Goal: Obtain resource: Download file/media

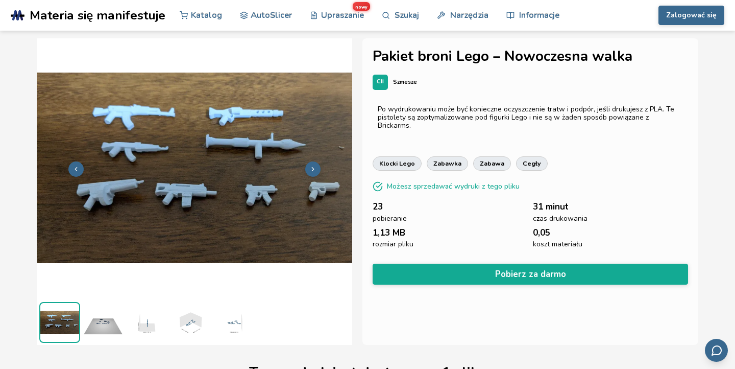
click at [309, 171] on icon at bounding box center [312, 168] width 7 height 7
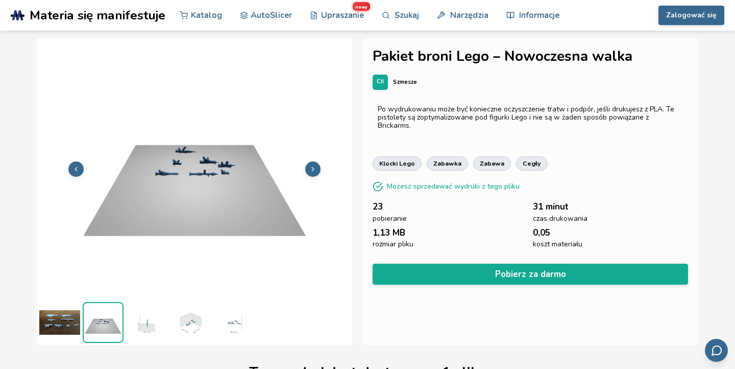
click at [77, 166] on icon at bounding box center [75, 168] width 7 height 7
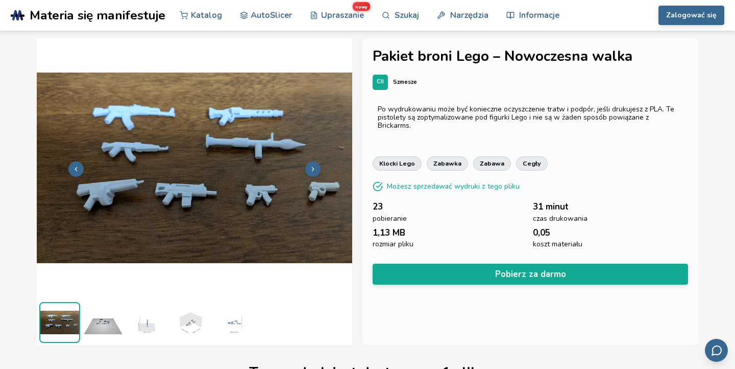
click at [378, 87] on div "CII" at bounding box center [380, 82] width 15 height 15
click at [196, 314] on img at bounding box center [189, 322] width 41 height 41
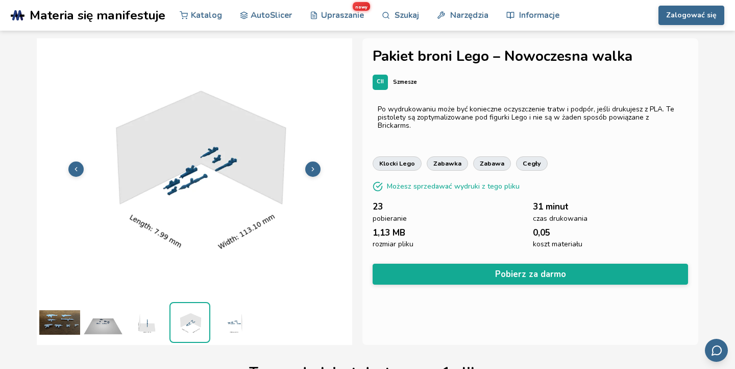
click at [150, 325] on img at bounding box center [146, 322] width 41 height 41
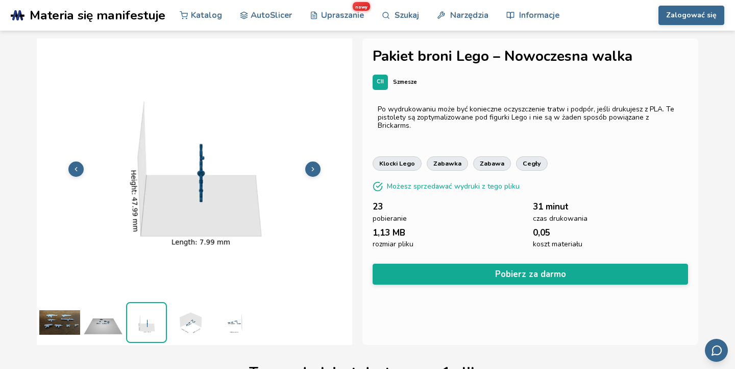
click at [100, 324] on img at bounding box center [103, 322] width 41 height 41
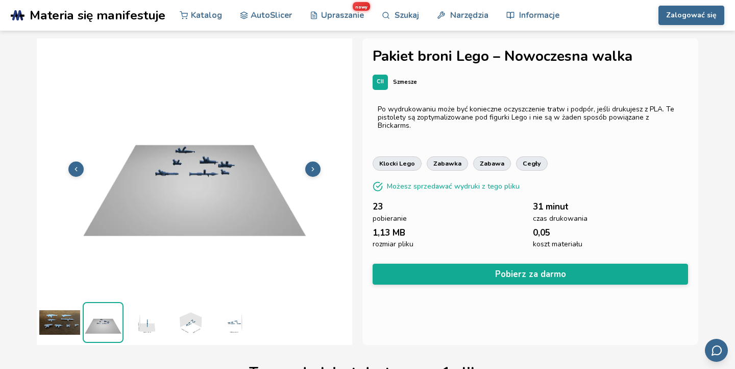
click at [192, 186] on img at bounding box center [195, 168] width 316 height 237
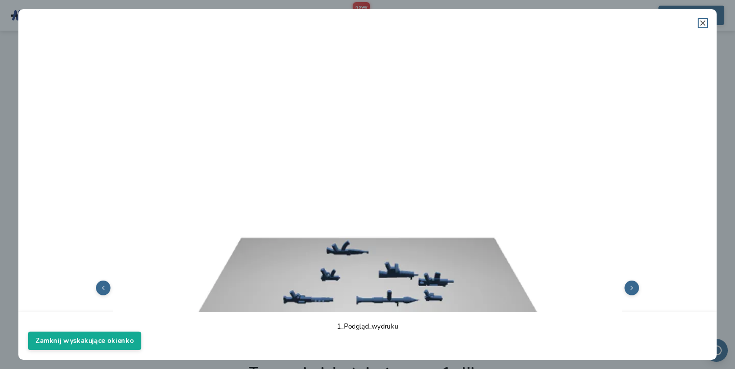
click at [703, 23] on line at bounding box center [703, 23] width 4 height 4
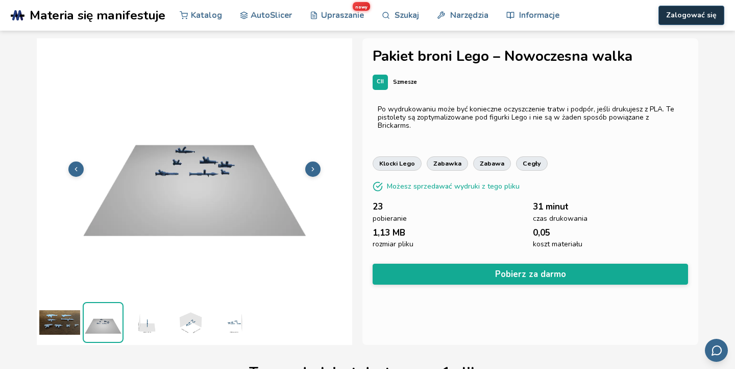
click at [688, 18] on font "Zalogować się" at bounding box center [691, 15] width 51 height 10
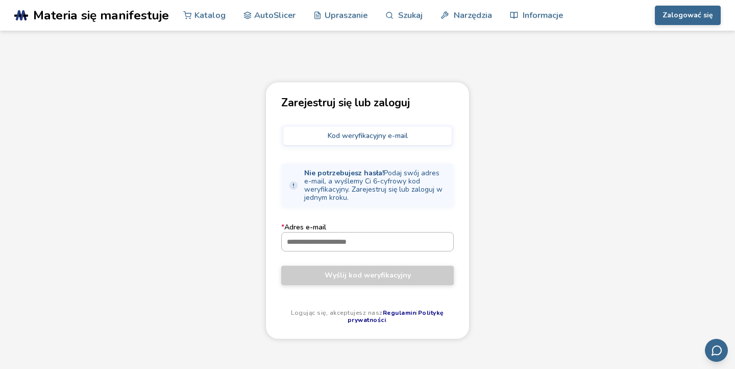
click at [341, 237] on input "* Adres e-mail" at bounding box center [368, 241] width 172 height 18
type input "**********"
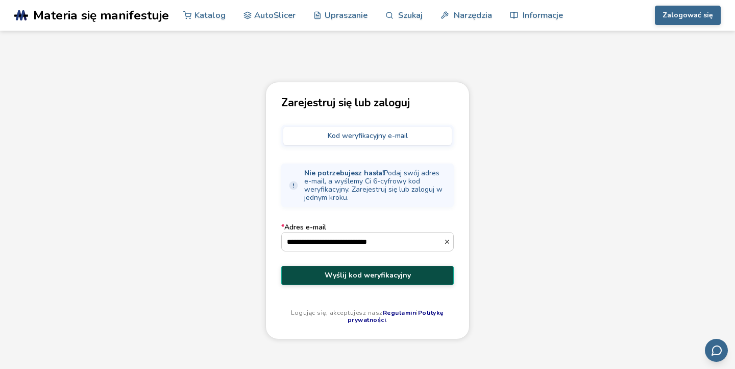
click at [367, 283] on button "Wyślij kod weryfikacyjny" at bounding box center [367, 274] width 173 height 19
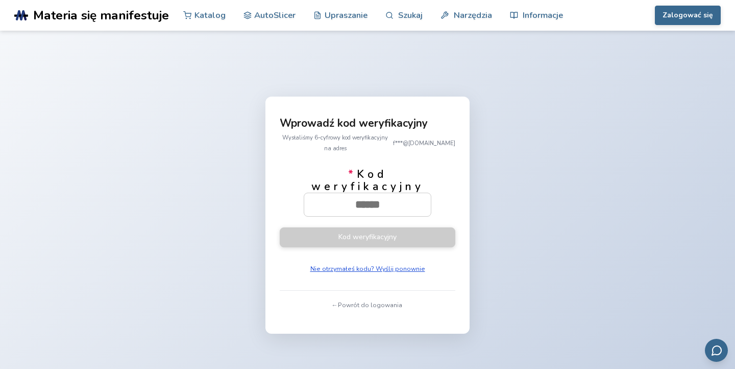
click at [373, 264] on font "Nie otrzymałeś kodu? Wyślij ponownie" at bounding box center [367, 268] width 115 height 8
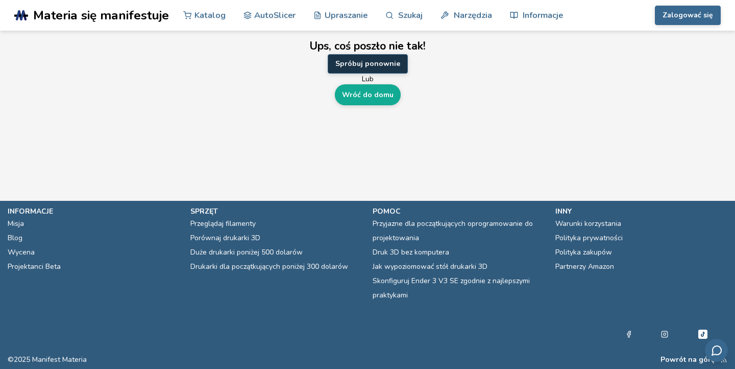
click at [381, 63] on font "Spróbuj ponownie" at bounding box center [367, 64] width 65 height 10
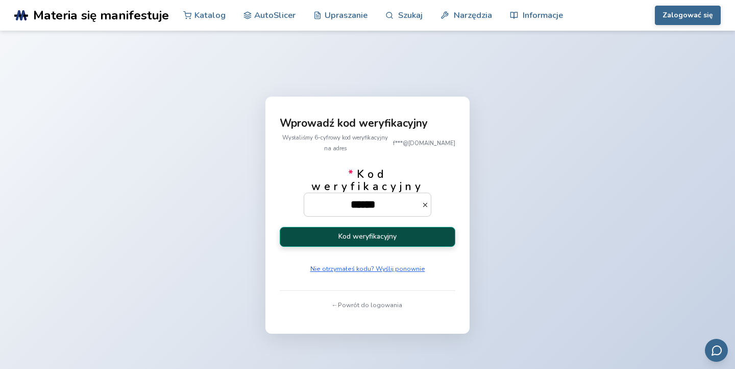
type input "******"
click at [358, 235] on button "Kod weryfikacyjny" at bounding box center [368, 237] width 176 height 20
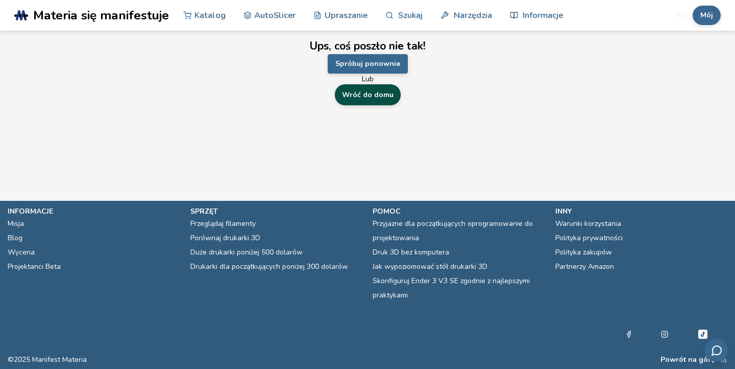
click at [374, 93] on font "Wróć do domu" at bounding box center [368, 95] width 52 height 10
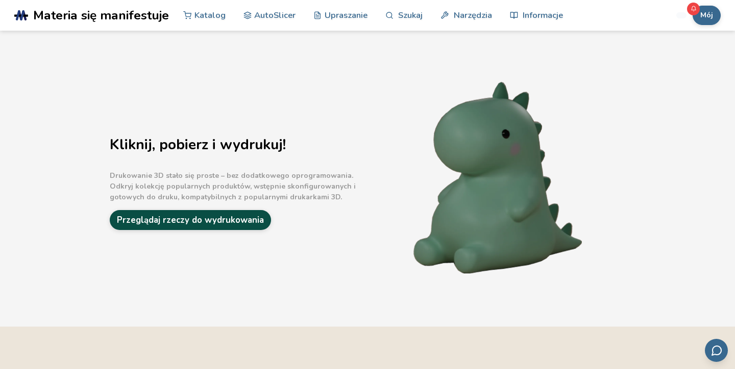
click at [219, 217] on font "Przeglądaj rzeczy do wydrukowania" at bounding box center [190, 220] width 147 height 12
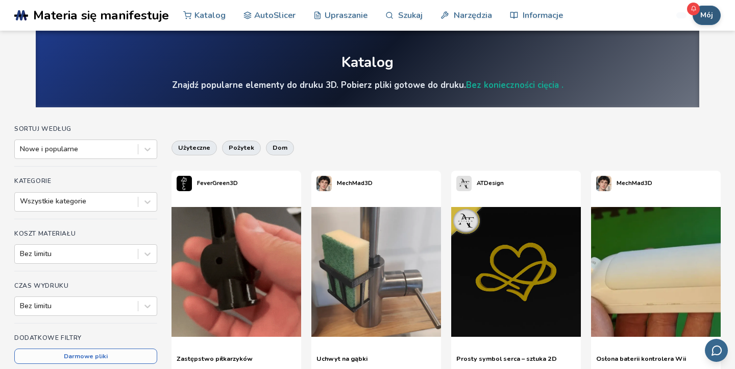
click at [710, 15] on font "Mój" at bounding box center [706, 15] width 13 height 10
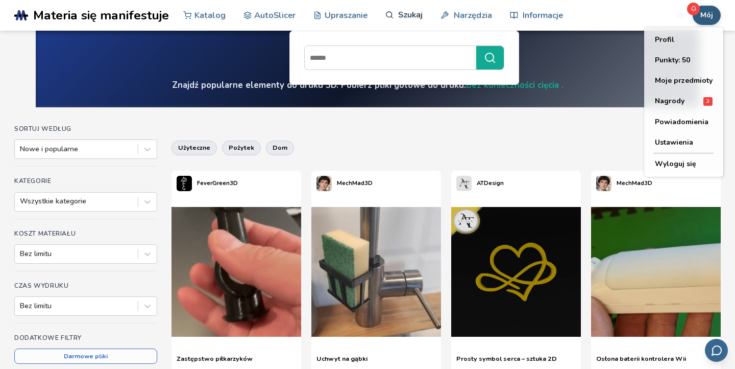
click at [390, 20] on link "Szukaj" at bounding box center [403, 14] width 37 height 31
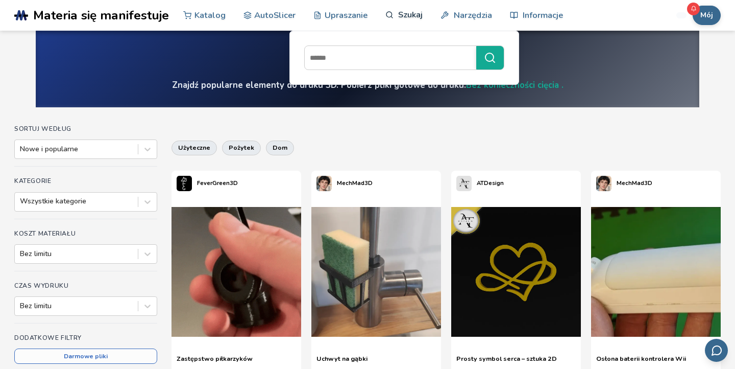
click at [394, 14] on link "Szukaj" at bounding box center [403, 14] width 37 height 31
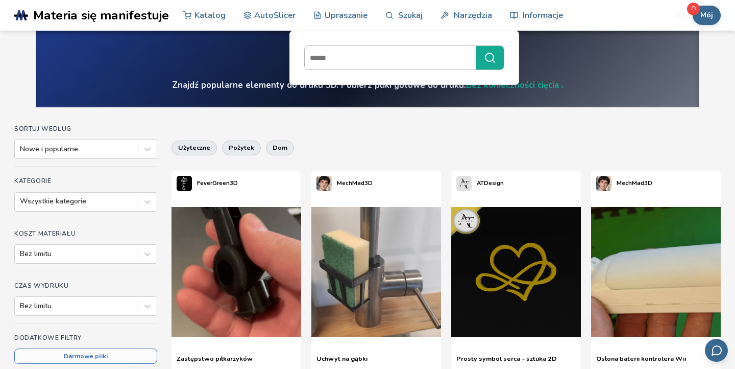
click at [393, 56] on input at bounding box center [388, 57] width 166 height 18
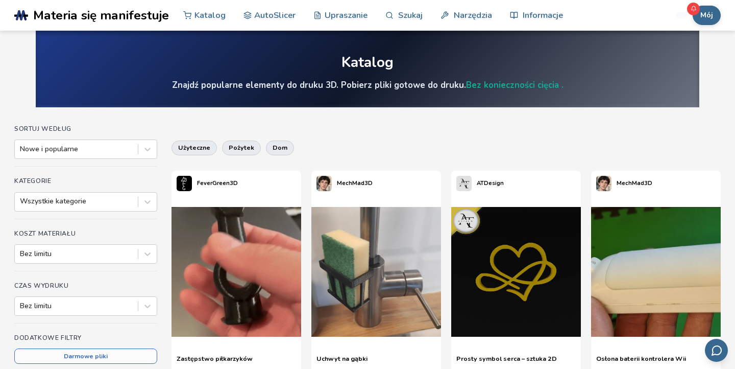
click at [391, 79] on font "Znajdź popularne elementy do druku 3D. Pobierz pliki gotowe do druku." at bounding box center [319, 85] width 294 height 12
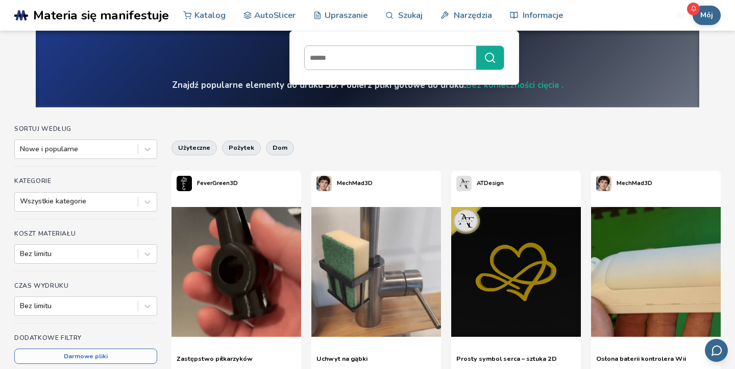
click at [376, 67] on div at bounding box center [404, 57] width 200 height 25
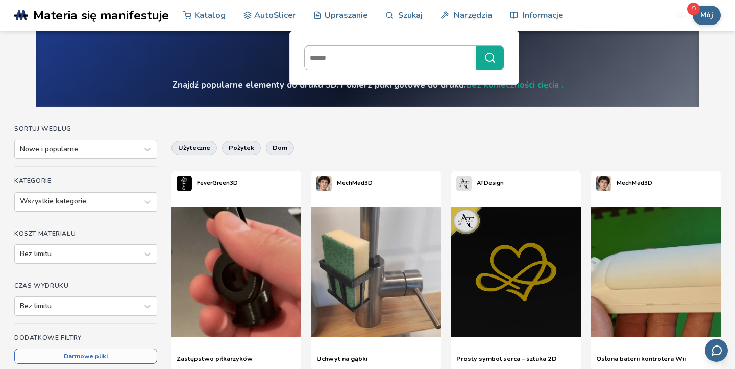
click at [376, 67] on input at bounding box center [388, 57] width 166 height 18
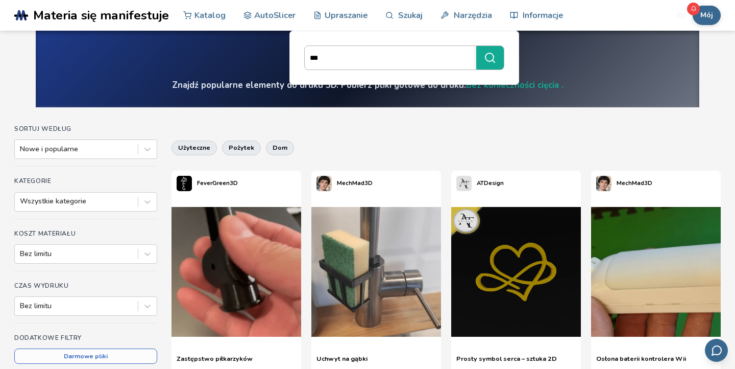
type input "****"
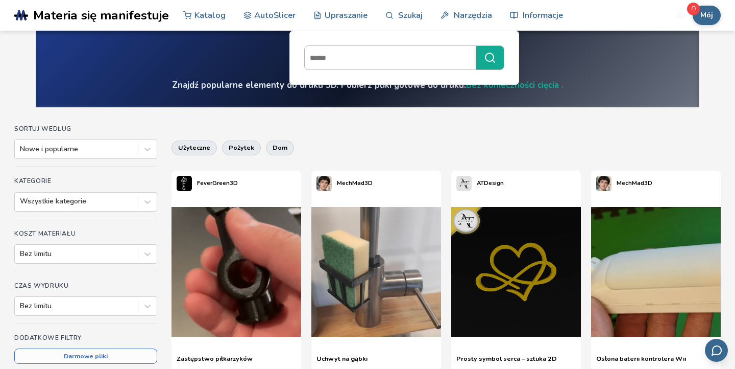
click at [386, 54] on input at bounding box center [388, 57] width 166 height 18
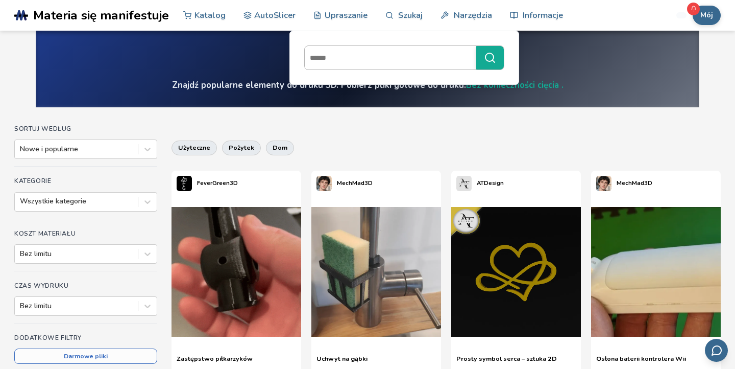
click at [390, 55] on input at bounding box center [388, 57] width 166 height 18
type input "********"
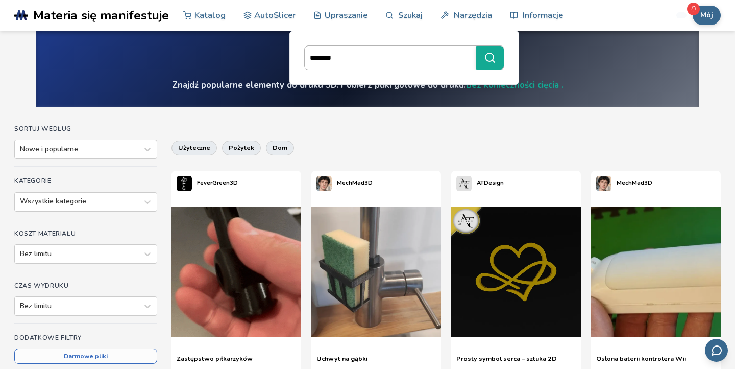
click at [476, 46] on button "********" at bounding box center [490, 57] width 28 height 23
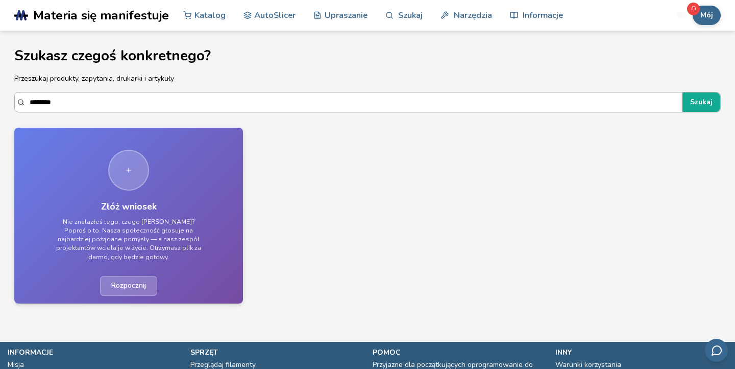
click at [306, 103] on input "********" at bounding box center [354, 102] width 648 height 18
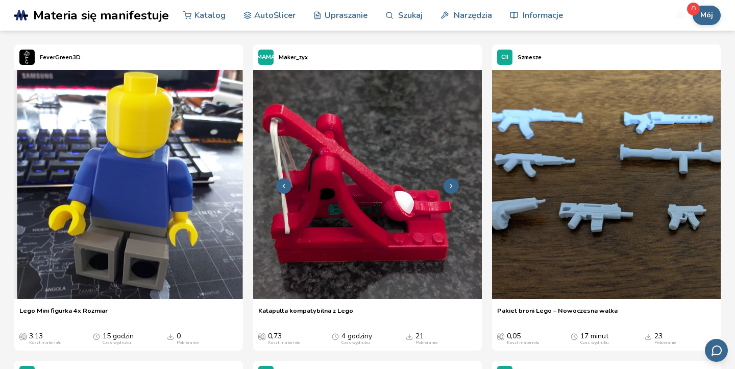
scroll to position [53, 0]
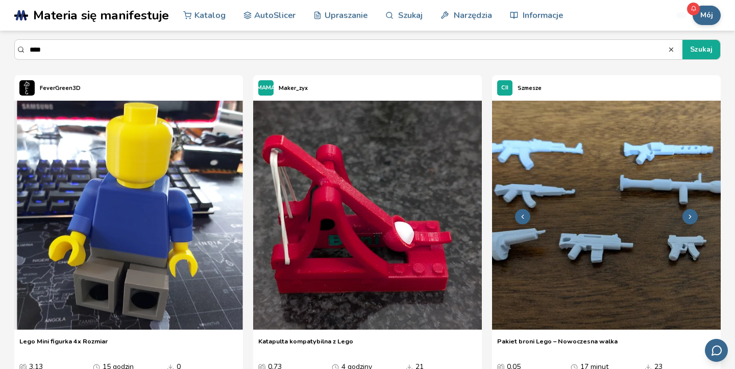
type input "****"
click at [559, 213] on img at bounding box center [606, 215] width 229 height 229
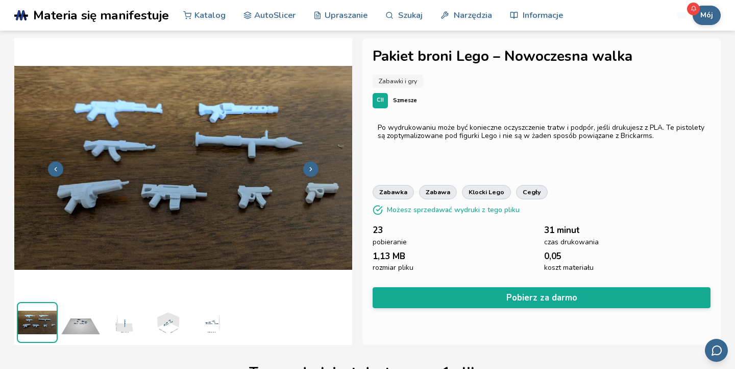
click at [404, 159] on div "Po wydrukowaniu może być konieczne oczyszczenie tratw i podpór, jeśli drukujesz…" at bounding box center [542, 143] width 338 height 51
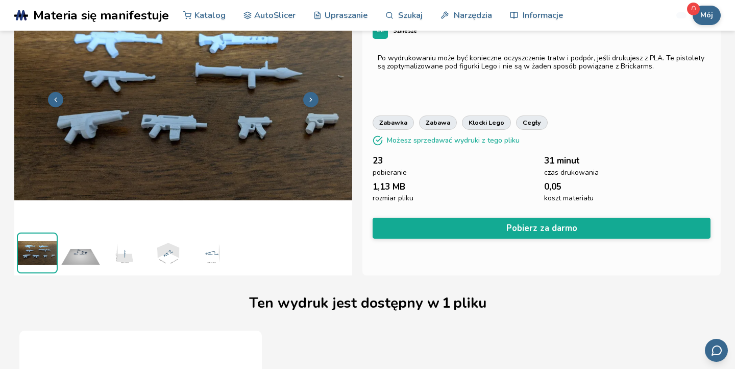
scroll to position [66, 0]
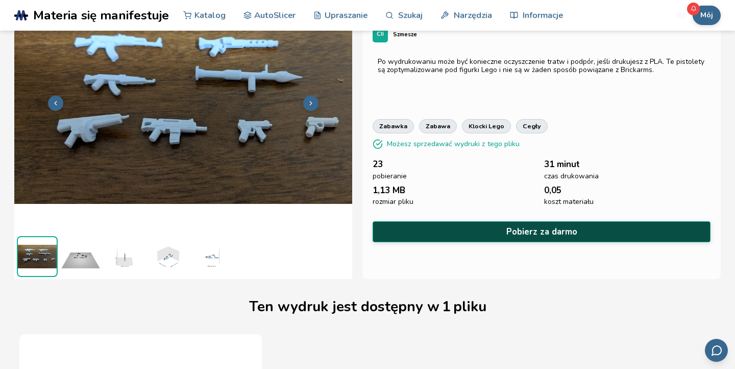
click at [414, 226] on button "Pobierz za darmo" at bounding box center [542, 231] width 338 height 21
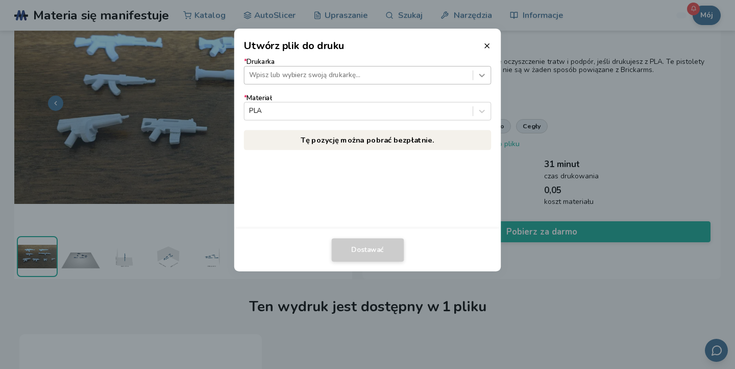
click at [476, 77] on div at bounding box center [481, 74] width 17 height 17
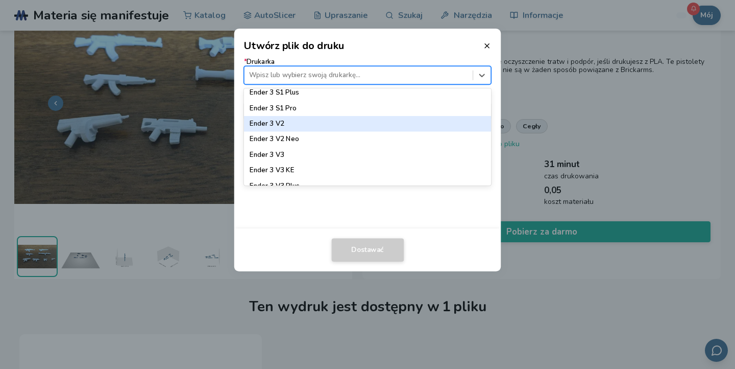
scroll to position [678, 0]
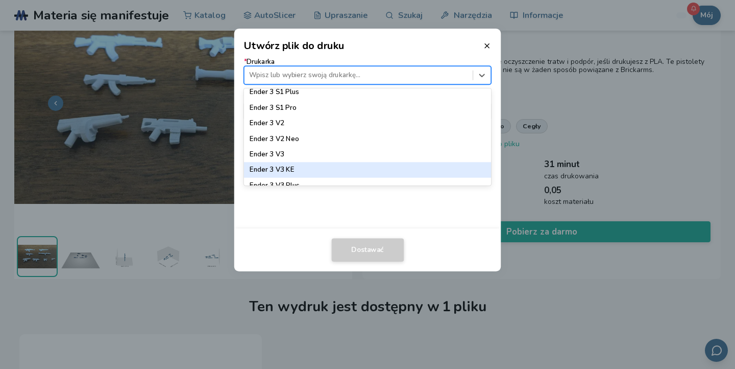
click at [320, 173] on div "Ender 3 V3 KE" at bounding box center [368, 169] width 248 height 15
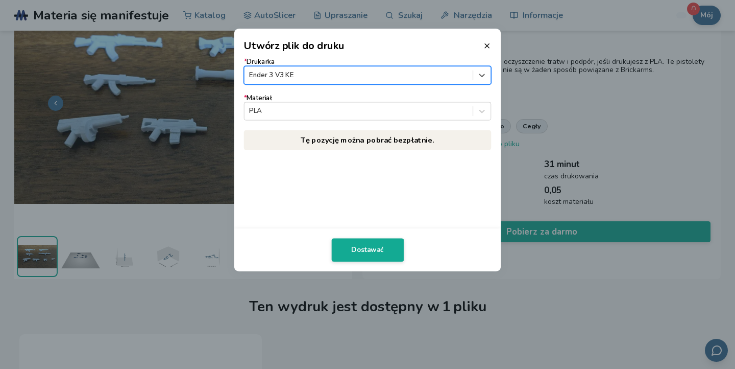
click at [368, 262] on footer "Dostawać" at bounding box center [367, 249] width 267 height 43
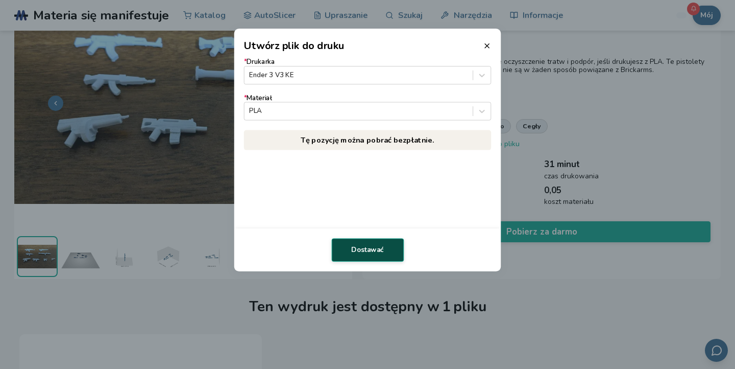
click at [364, 246] on font "Dostawać" at bounding box center [367, 249] width 33 height 9
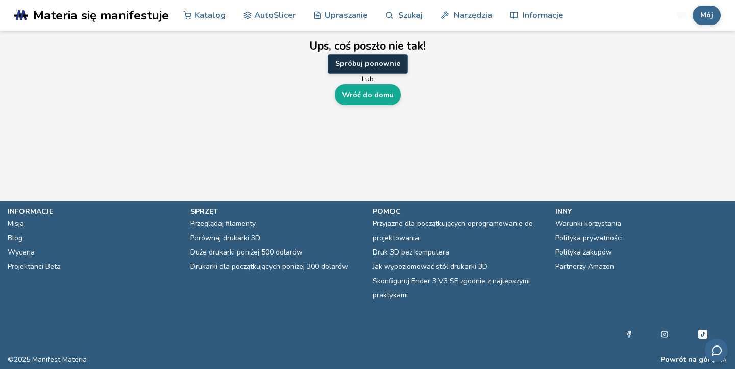
click at [356, 67] on font "Spróbuj ponownie" at bounding box center [367, 64] width 65 height 10
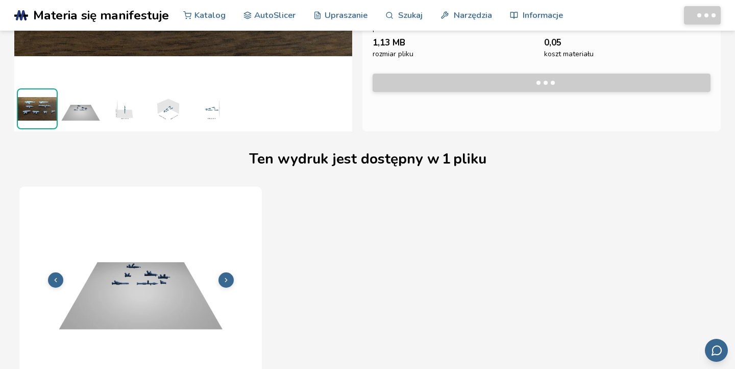
scroll to position [233, 0]
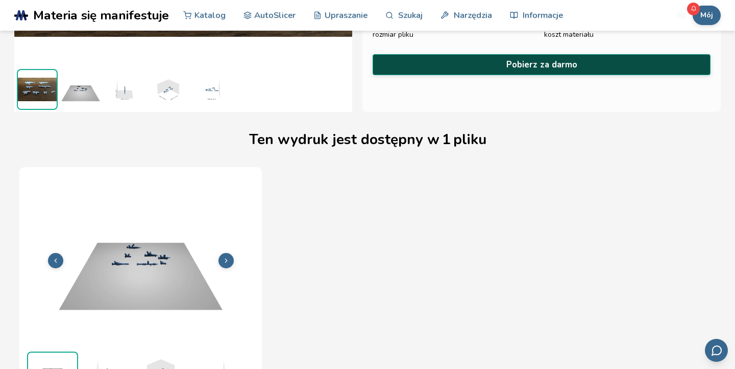
click at [601, 63] on button "Pobierz za darmo" at bounding box center [542, 64] width 338 height 21
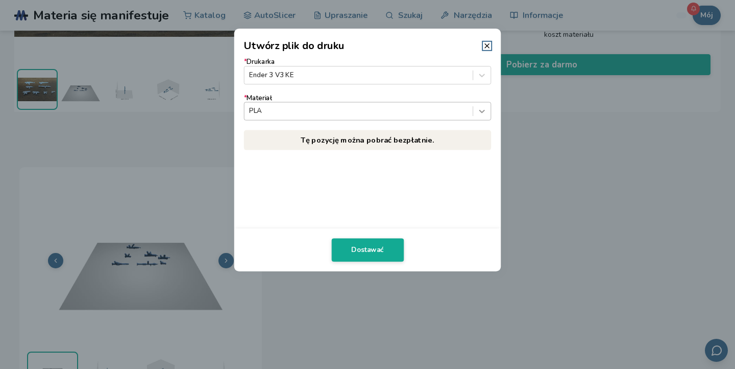
click at [484, 111] on icon at bounding box center [482, 111] width 10 height 10
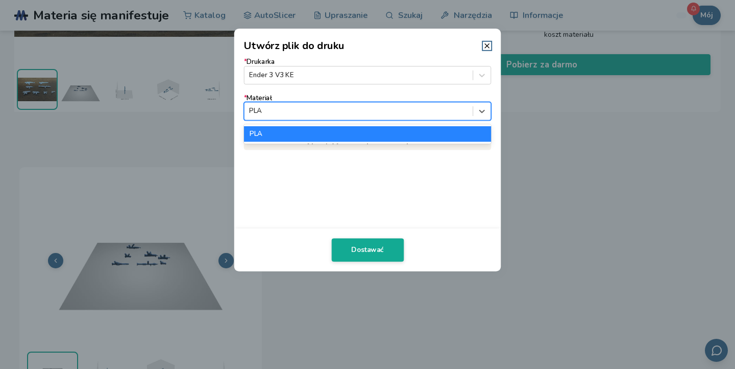
click at [458, 134] on div "PLA" at bounding box center [368, 133] width 248 height 15
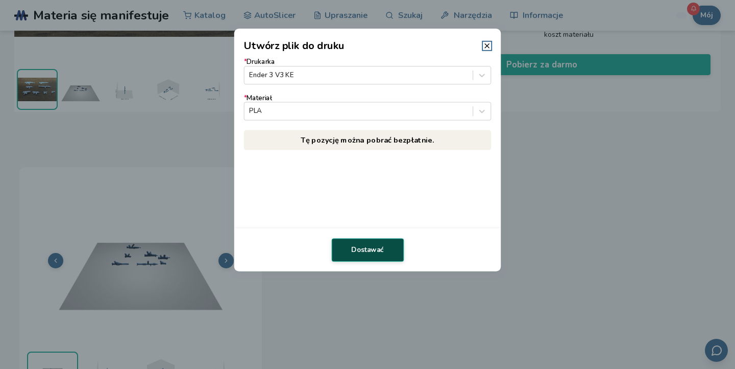
click at [353, 249] on font "Dostawać" at bounding box center [367, 249] width 33 height 9
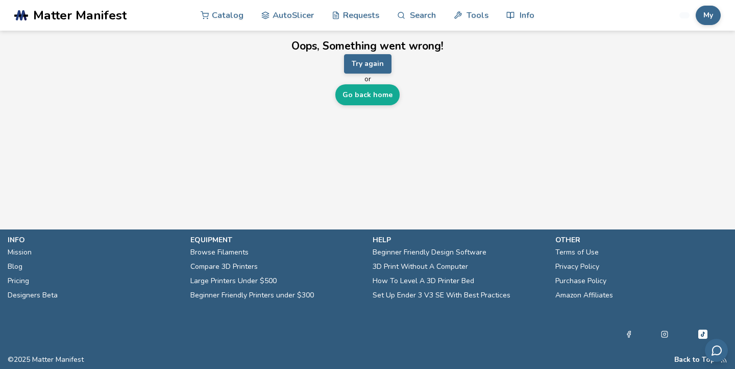
scroll to position [0, 0]
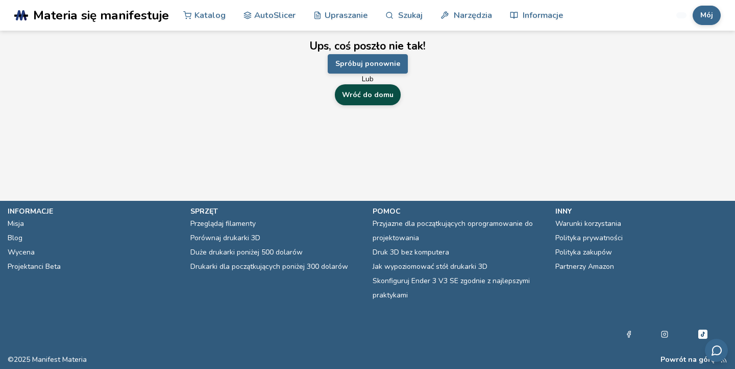
click at [387, 94] on font "Wróć do domu" at bounding box center [368, 95] width 52 height 10
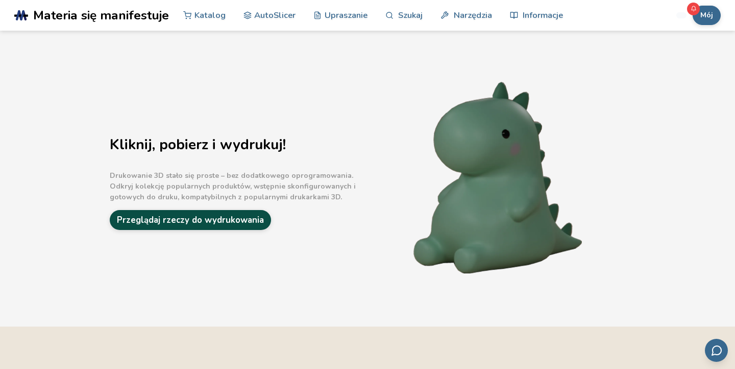
click at [173, 215] on font "Przeglądaj rzeczy do wydrukowania" at bounding box center [190, 220] width 147 height 12
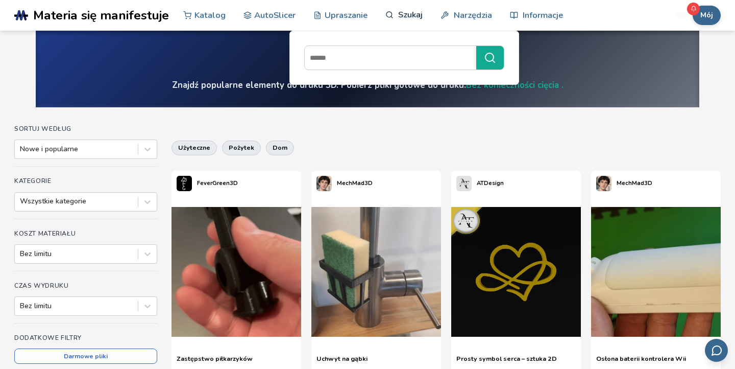
click at [407, 14] on font "Szukaj" at bounding box center [410, 15] width 25 height 12
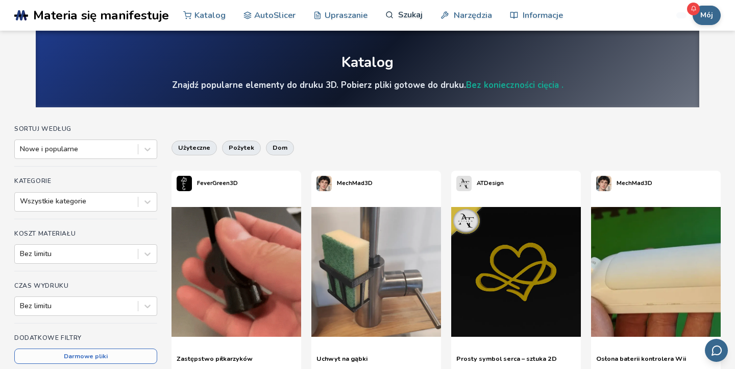
click at [402, 14] on font "Szukaj" at bounding box center [410, 15] width 25 height 12
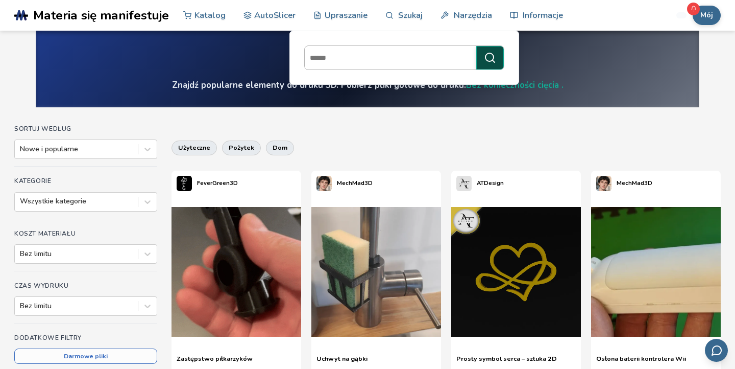
click at [489, 59] on icon "submit" at bounding box center [490, 58] width 12 height 12
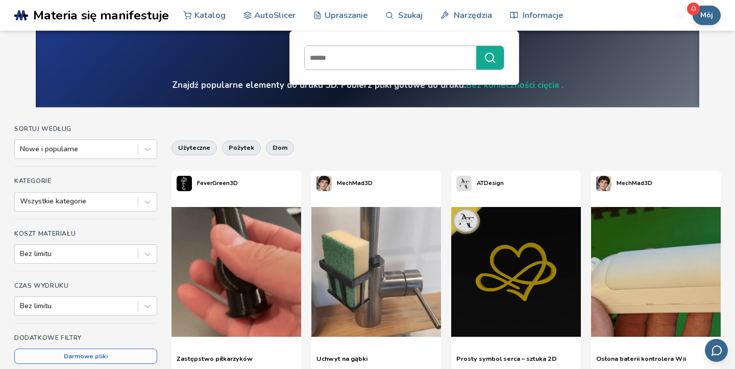
click at [443, 58] on input at bounding box center [388, 57] width 166 height 18
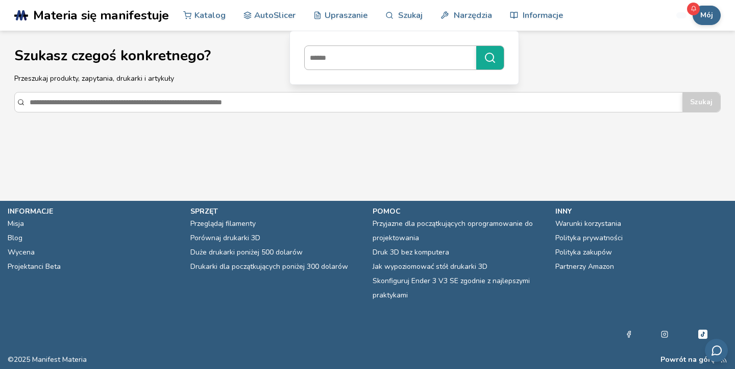
click at [443, 58] on input at bounding box center [388, 57] width 166 height 18
click at [396, 56] on input at bounding box center [388, 57] width 166 height 18
click at [397, 61] on input at bounding box center [388, 57] width 166 height 18
type input "*******"
click at [476, 46] on button "*******" at bounding box center [490, 57] width 28 height 23
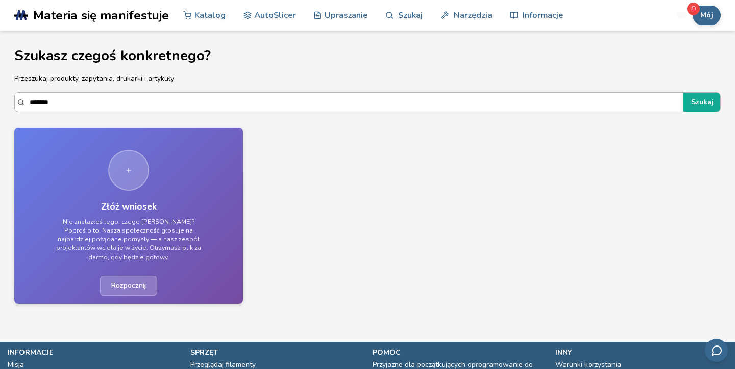
click at [370, 108] on input "Szukaj" at bounding box center [354, 102] width 649 height 18
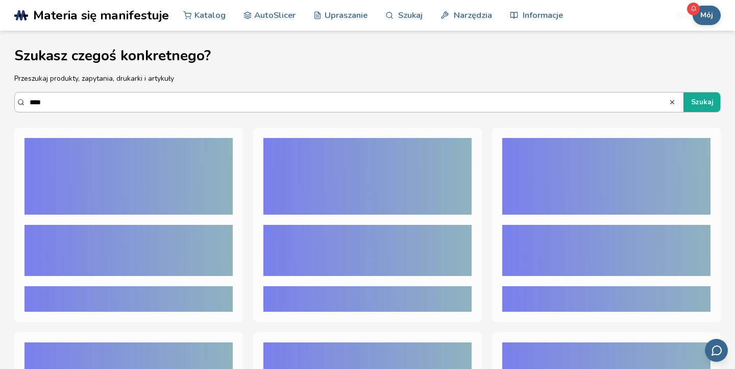
type input "****"
click at [684, 92] on button "Szukaj" at bounding box center [703, 101] width 38 height 19
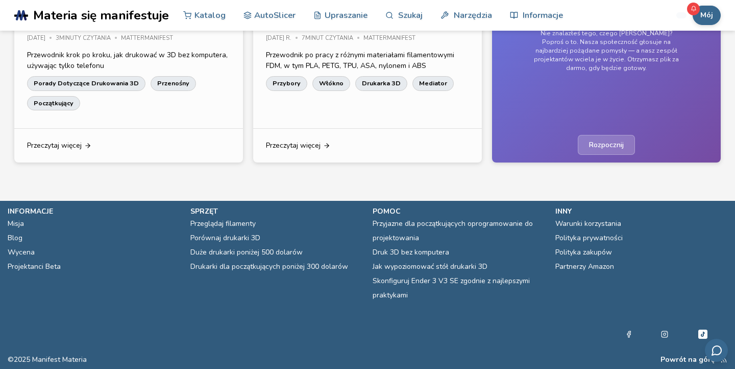
scroll to position [2425, 0]
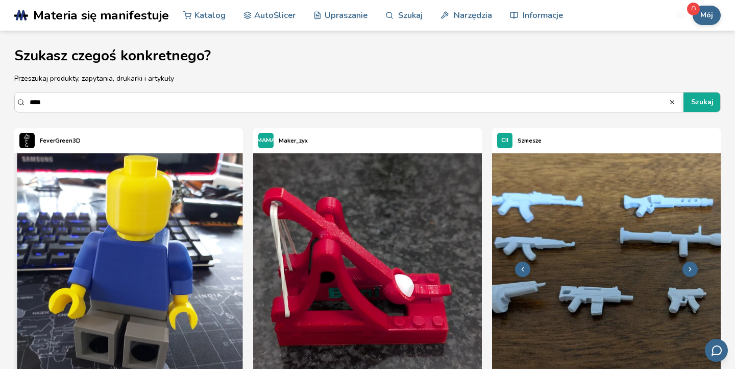
click at [650, 222] on img at bounding box center [606, 267] width 229 height 229
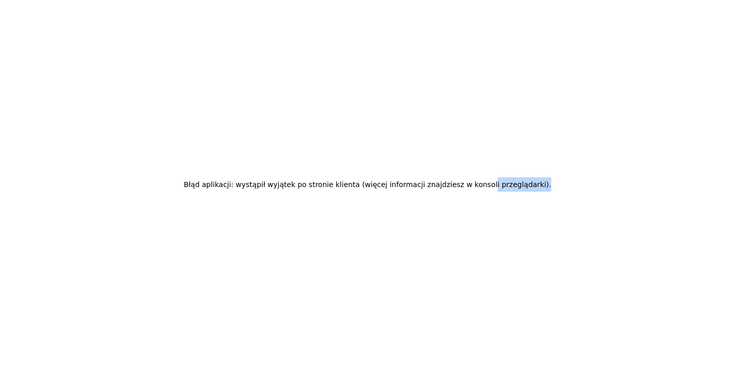
drag, startPoint x: 486, startPoint y: 183, endPoint x: 498, endPoint y: 212, distance: 31.8
click at [498, 213] on div "Błąd aplikacji: wystąpił wyjątek po stronie klienta (więcej informacji znajdzie…" at bounding box center [367, 184] width 735 height 369
click at [498, 212] on div "Błąd aplikacji: wystąpił wyjątek po stronie klienta (więcej informacji znajdzie…" at bounding box center [367, 184] width 735 height 369
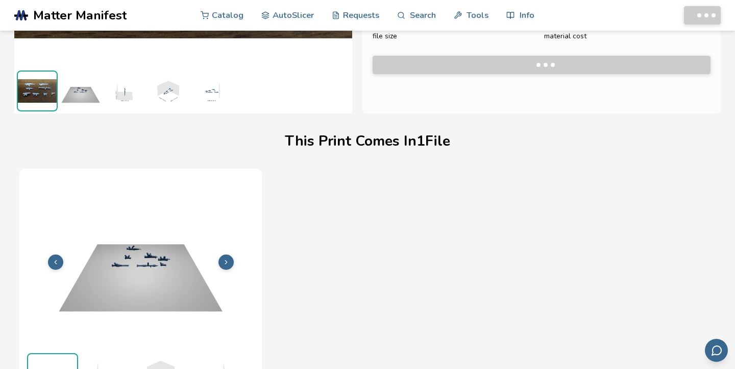
scroll to position [233, 0]
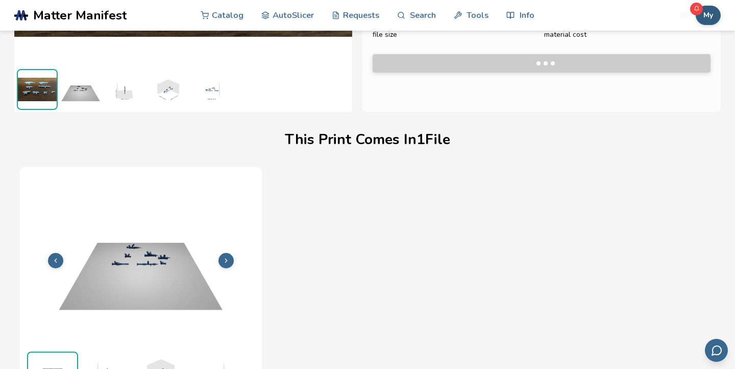
click at [705, 18] on button "My" at bounding box center [708, 15] width 25 height 19
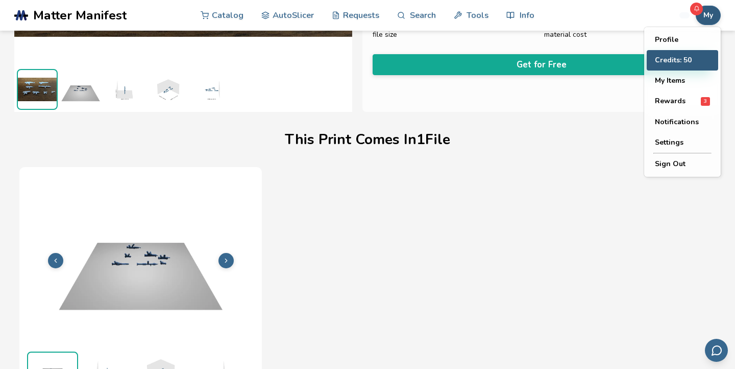
click at [690, 59] on button "Credits: 50" at bounding box center [682, 60] width 71 height 20
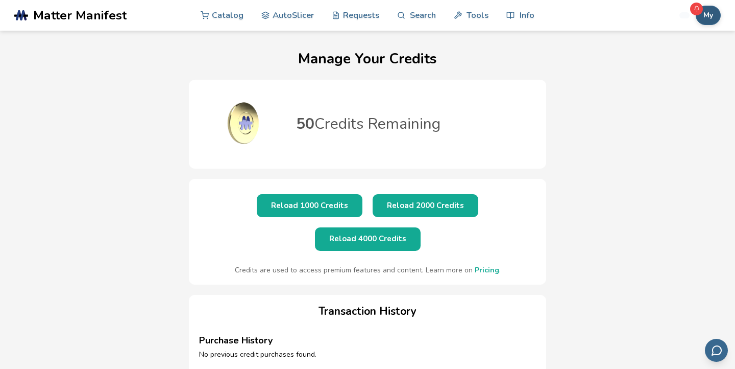
click at [711, 20] on button "My" at bounding box center [708, 15] width 25 height 19
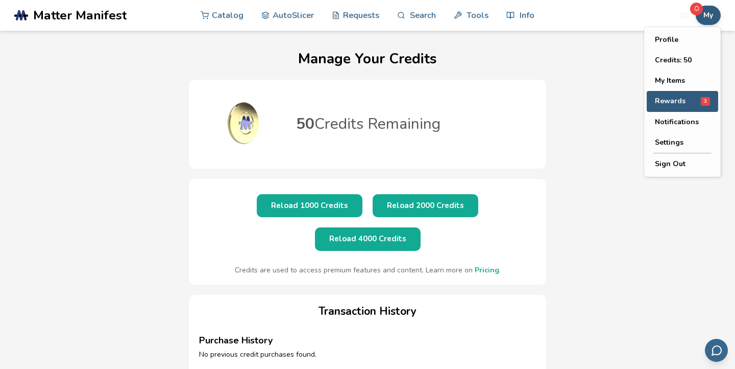
click at [673, 100] on span "Rewards" at bounding box center [670, 101] width 31 height 8
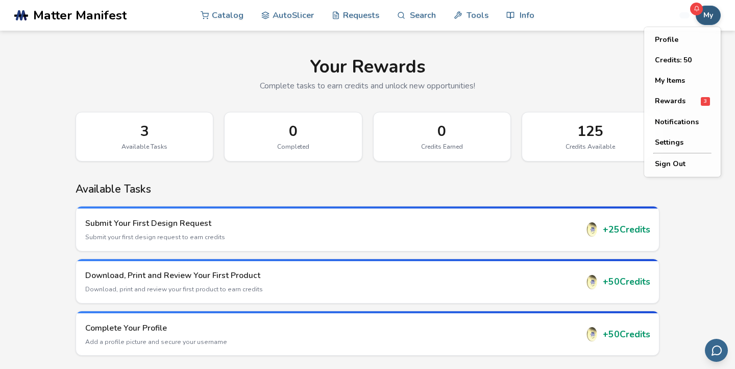
click at [706, 13] on button "My" at bounding box center [708, 15] width 25 height 19
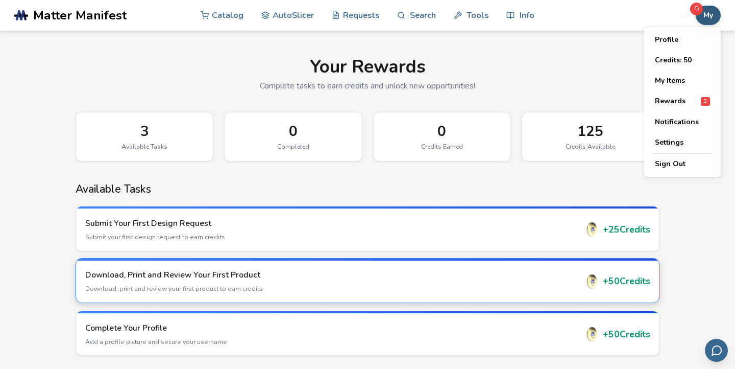
click at [610, 277] on div "+ 50 Credits" at bounding box center [617, 281] width 65 height 14
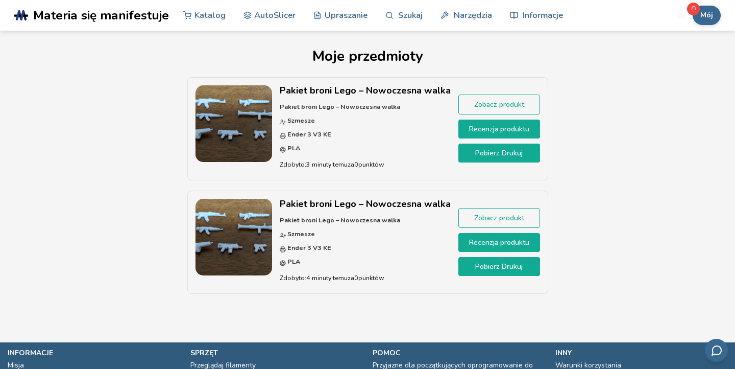
click at [350, 126] on p "Pakiet broni Lego – Nowoczesna walka Szmesze Ender 3 V3 KE PLA" at bounding box center [365, 128] width 171 height 55
click at [286, 130] on p "Pakiet broni Lego – Nowoczesna walka Szmesze Ender 3 V3 KE PLA" at bounding box center [365, 128] width 171 height 55
click at [518, 105] on font "Zobacz produkt" at bounding box center [499, 105] width 50 height 10
click at [504, 157] on font "Pobierz Drukuj" at bounding box center [498, 153] width 47 height 10
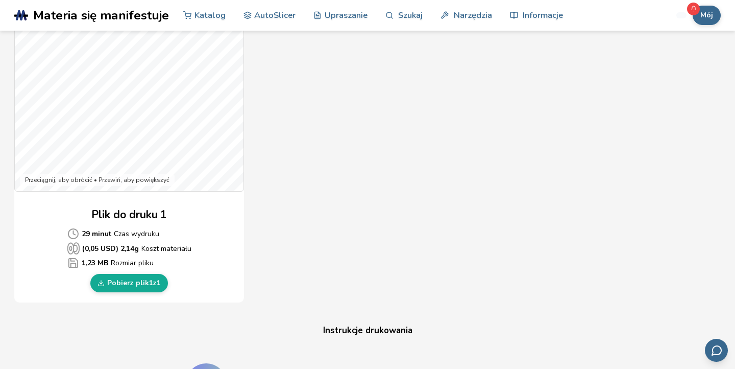
scroll to position [330, 0]
click at [149, 281] on font "1" at bounding box center [151, 282] width 4 height 10
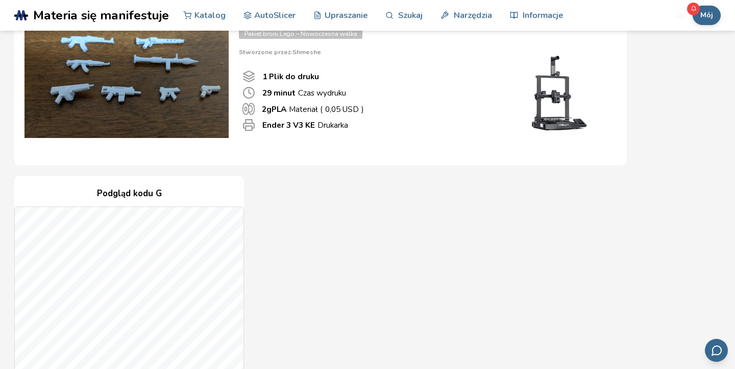
scroll to position [84, 0]
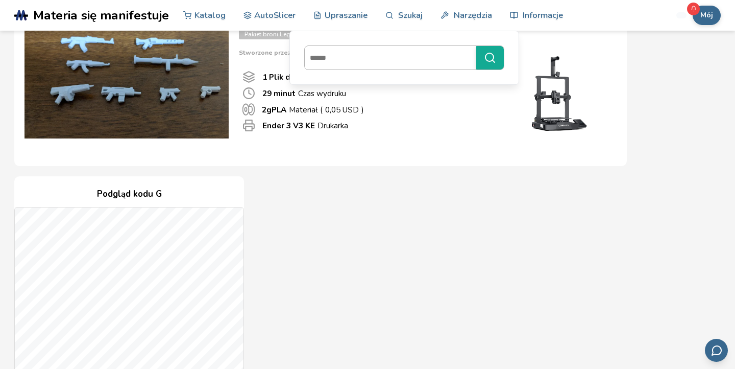
click at [348, 57] on input at bounding box center [388, 57] width 166 height 18
click at [368, 62] on input at bounding box center [388, 57] width 166 height 18
type input "********"
click at [476, 46] on button "********" at bounding box center [490, 57] width 28 height 23
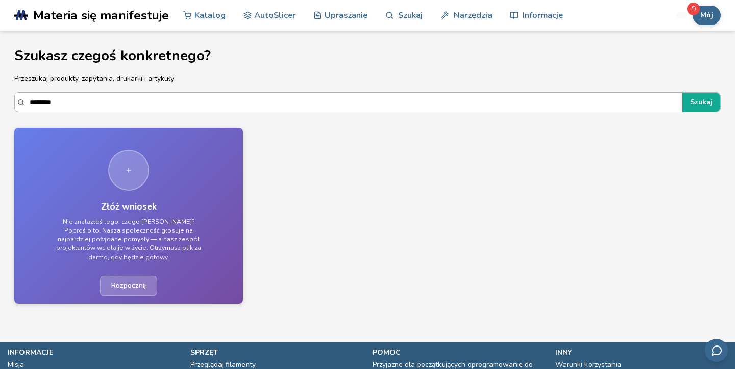
click at [287, 108] on input "********" at bounding box center [354, 102] width 648 height 18
type input "****"
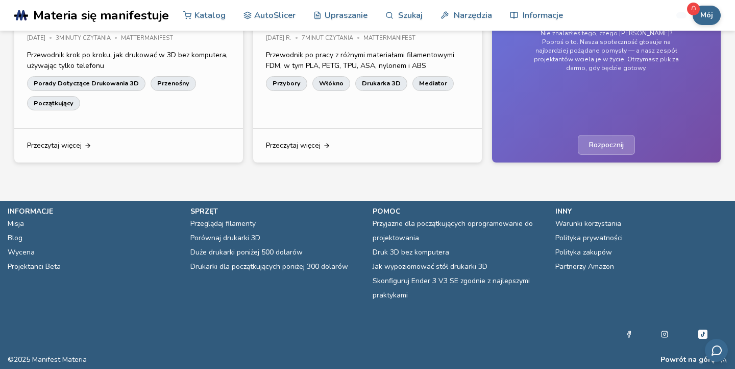
scroll to position [2411, 0]
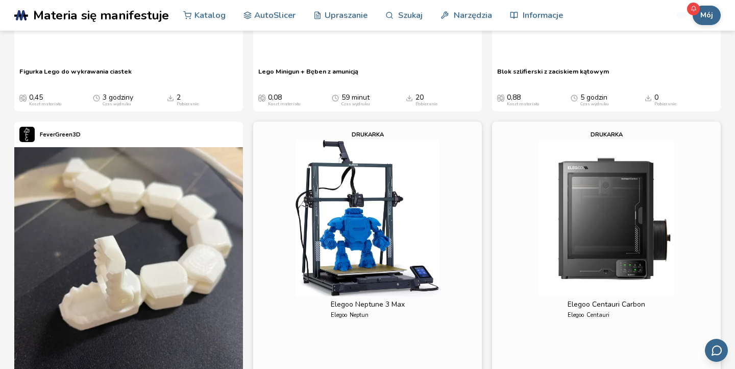
scroll to position [730, 0]
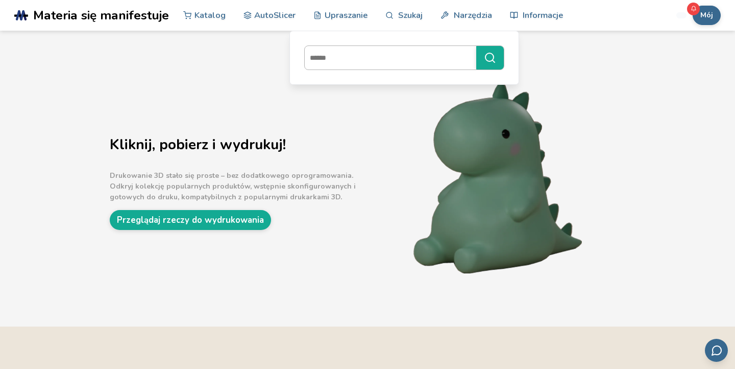
click at [382, 54] on input at bounding box center [388, 57] width 166 height 18
click at [385, 53] on input at bounding box center [388, 57] width 166 height 18
click at [394, 16] on link "Szukaj" at bounding box center [403, 14] width 37 height 31
click at [402, 15] on font "Szukaj" at bounding box center [410, 15] width 25 height 12
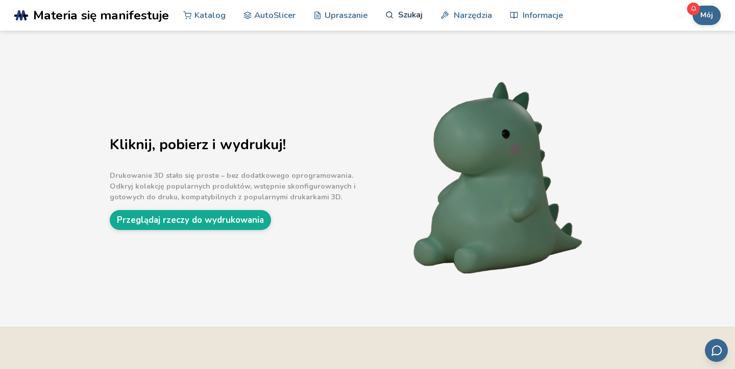
click at [402, 14] on font "Szukaj" at bounding box center [410, 15] width 25 height 12
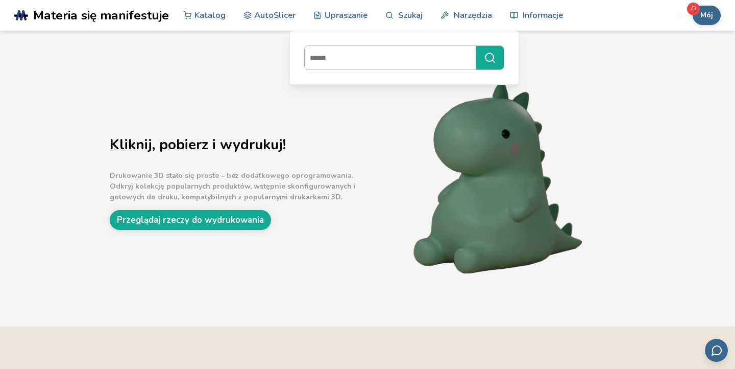
click at [383, 58] on input at bounding box center [388, 57] width 166 height 18
type input "**********"
click at [476, 46] on button "**********" at bounding box center [490, 57] width 28 height 23
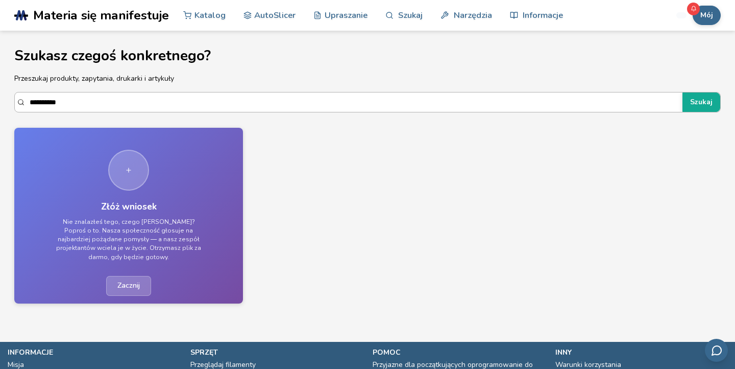
click at [187, 102] on input "**********" at bounding box center [354, 102] width 648 height 18
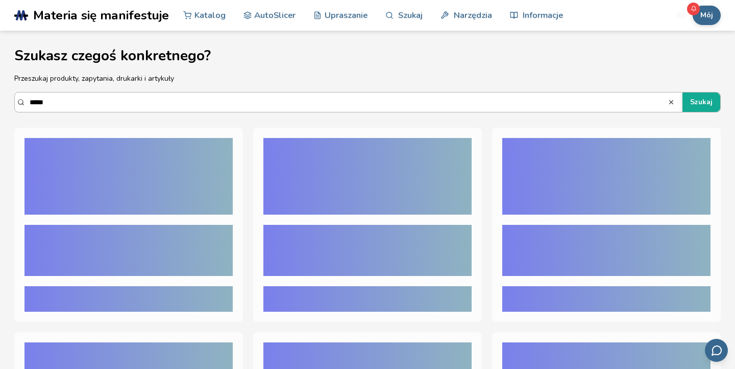
type input "****"
click at [683, 92] on button "Szukaj" at bounding box center [702, 101] width 38 height 19
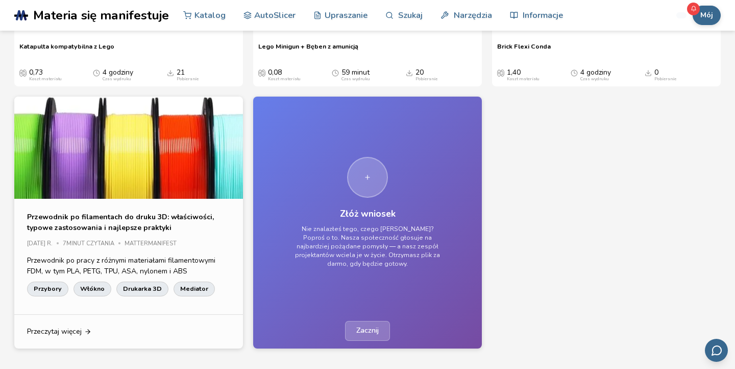
scroll to position [747, 0]
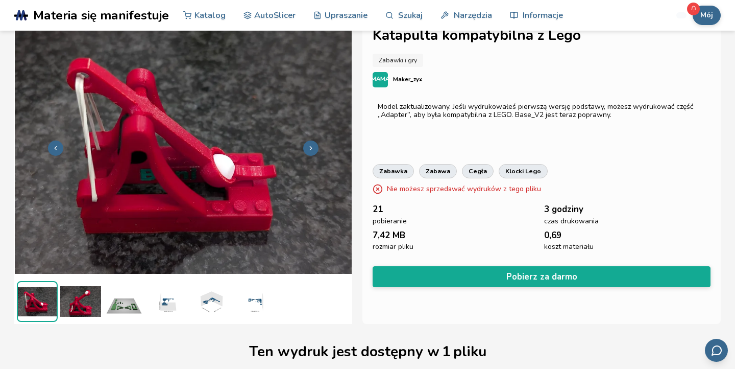
scroll to position [26, 0]
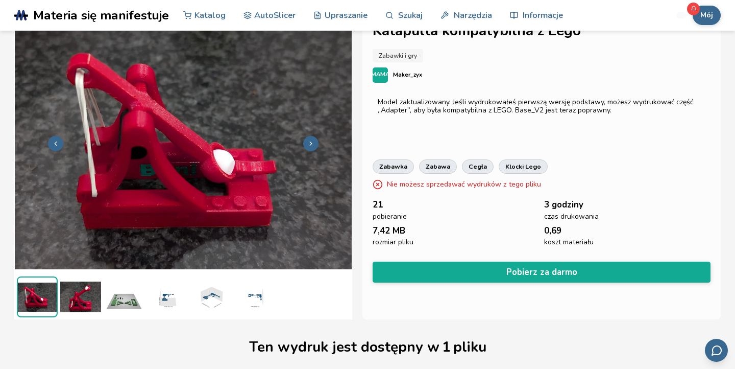
click at [127, 295] on img at bounding box center [124, 296] width 41 height 41
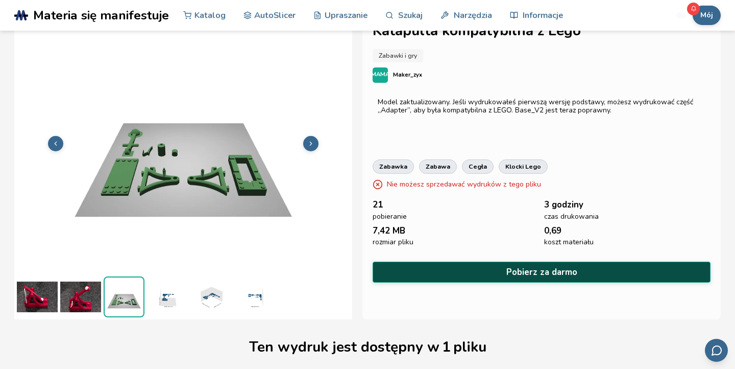
click at [441, 269] on button "Pobierz za darmo" at bounding box center [542, 271] width 338 height 21
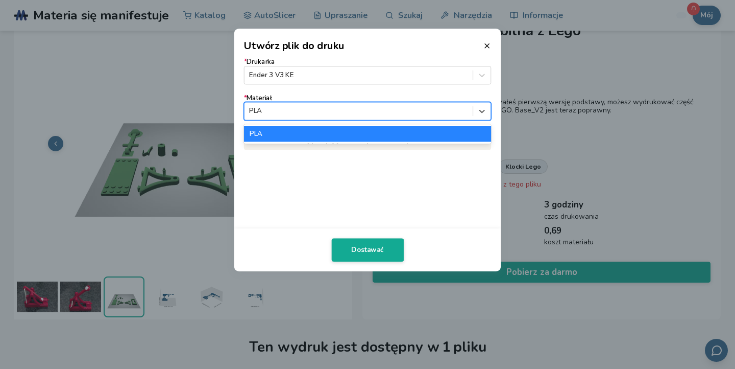
click at [445, 112] on div at bounding box center [358, 111] width 219 height 10
click at [426, 135] on div "PLA" at bounding box center [368, 133] width 248 height 15
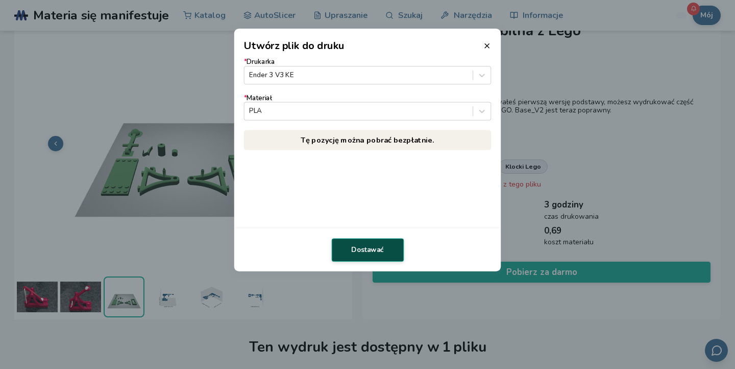
click at [348, 248] on button "Dostawać" at bounding box center [367, 249] width 72 height 23
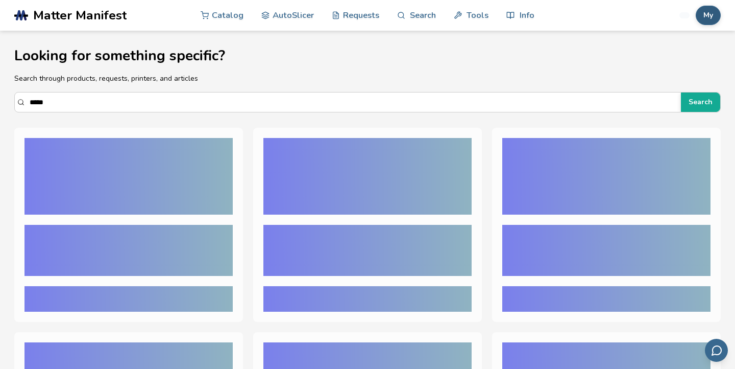
click at [714, 17] on button "My" at bounding box center [708, 15] width 25 height 19
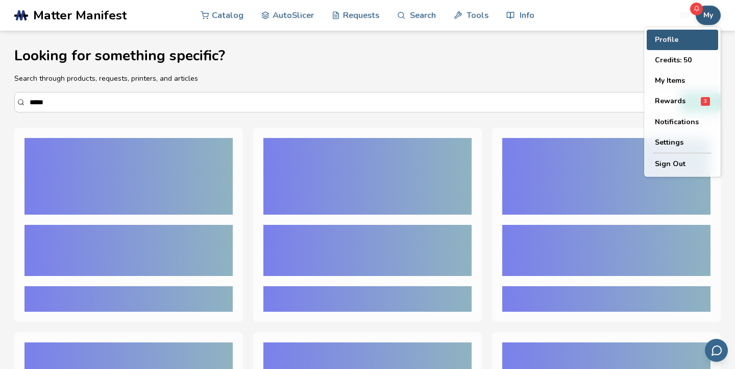
click at [689, 41] on button "Profile" at bounding box center [682, 40] width 71 height 20
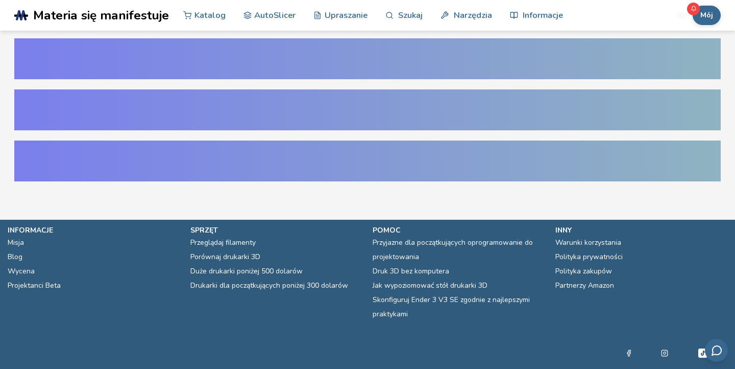
select select "**********"
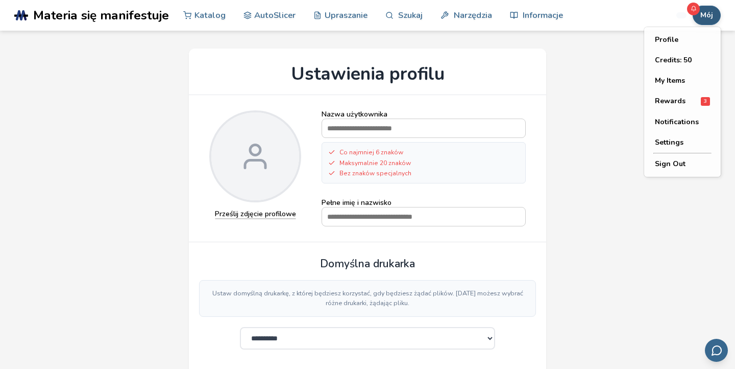
click at [704, 22] on button "Mój" at bounding box center [707, 15] width 28 height 19
click at [676, 100] on font "Nagrody" at bounding box center [670, 101] width 30 height 10
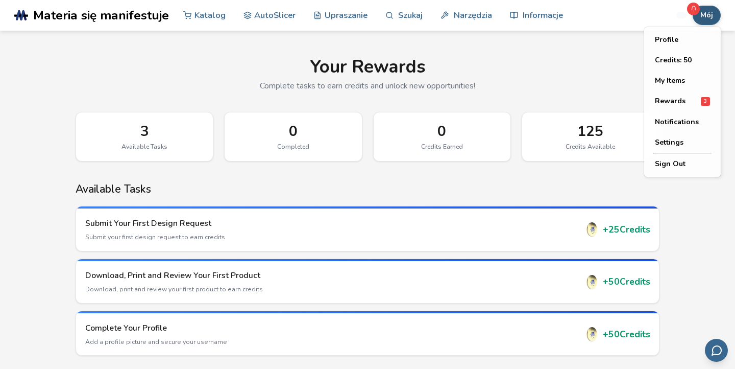
click at [701, 19] on font "Mój" at bounding box center [706, 15] width 13 height 10
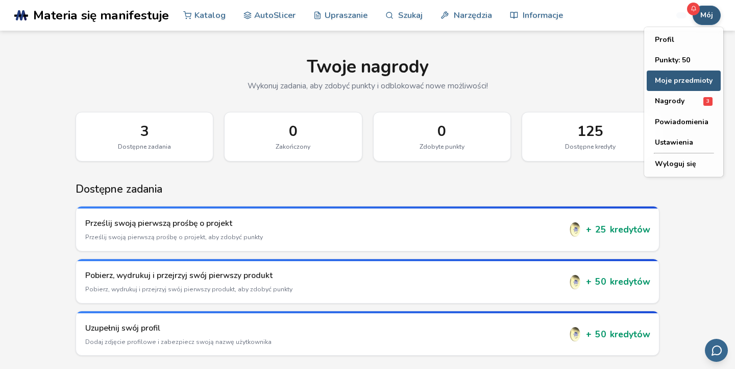
click at [691, 76] on font "Moje przedmioty" at bounding box center [684, 81] width 58 height 10
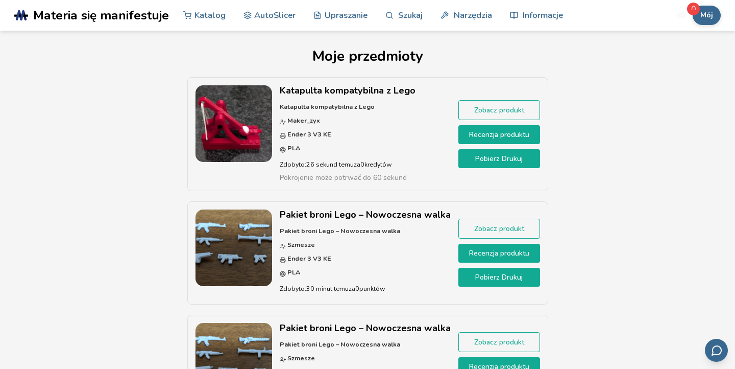
click at [491, 157] on font "Pobierz Drukuj" at bounding box center [498, 159] width 47 height 10
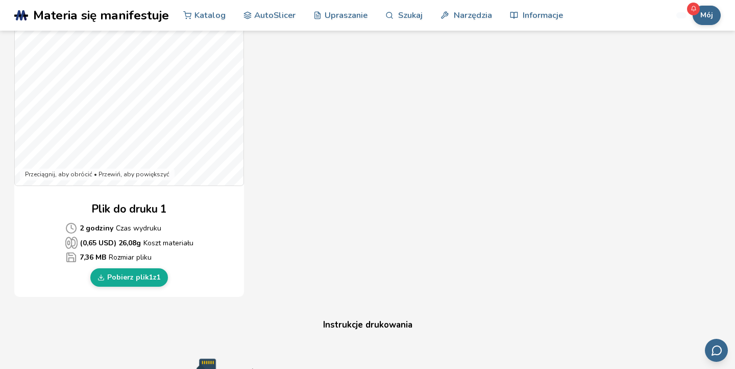
scroll to position [338, 0]
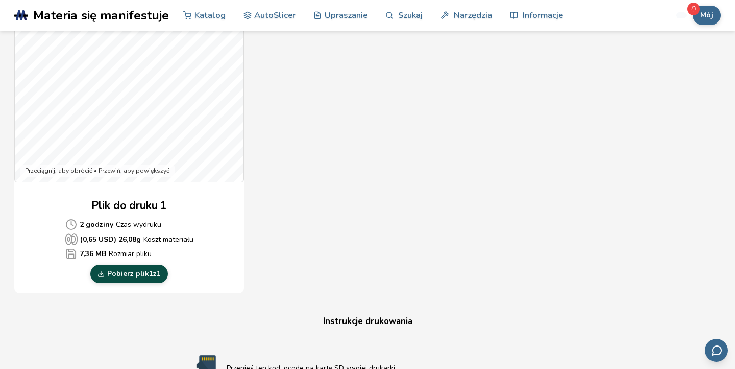
click at [143, 272] on font "Pobierz plik" at bounding box center [128, 274] width 42 height 10
